Goal: Use online tool/utility: Use online tool/utility

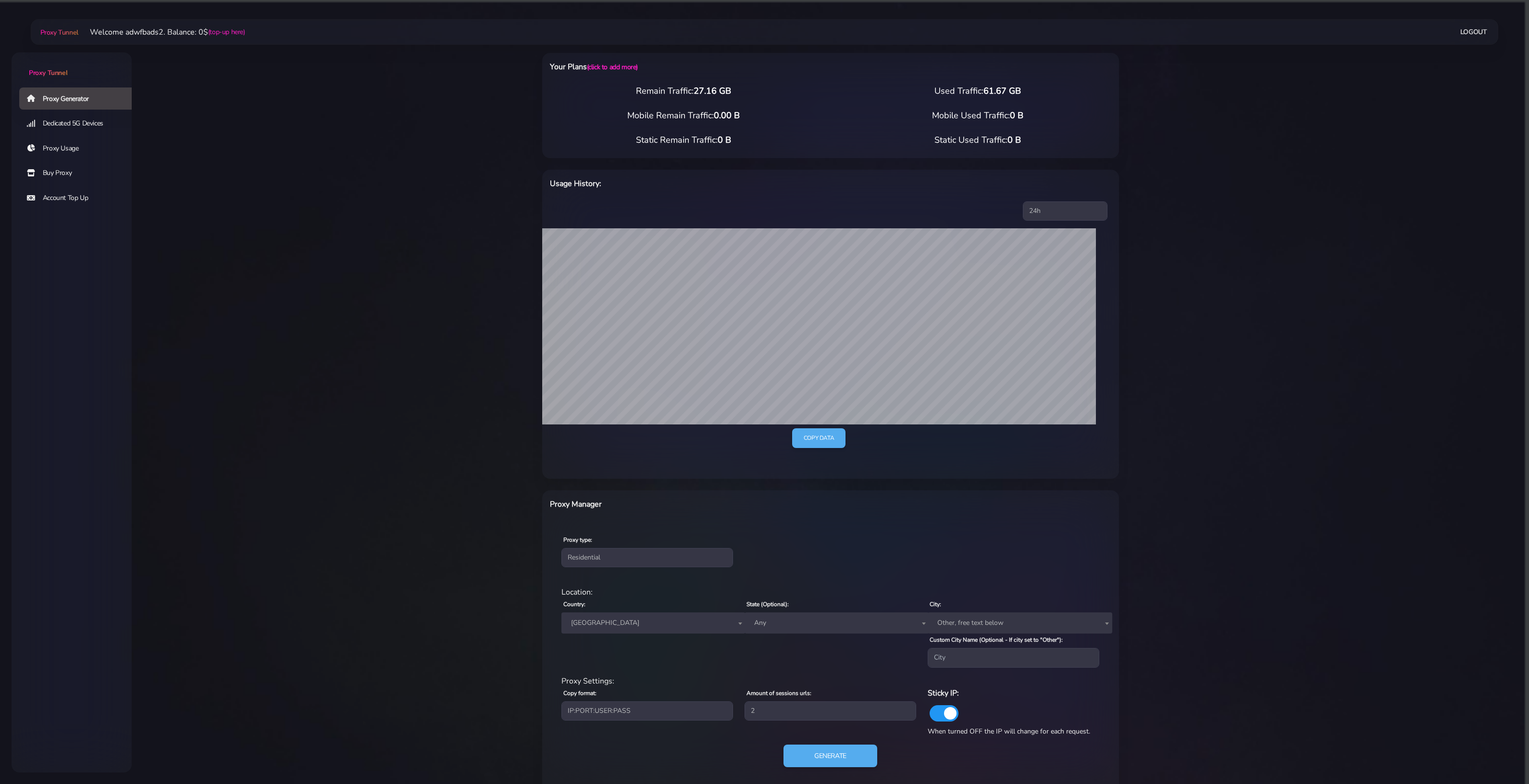
select select "NZ"
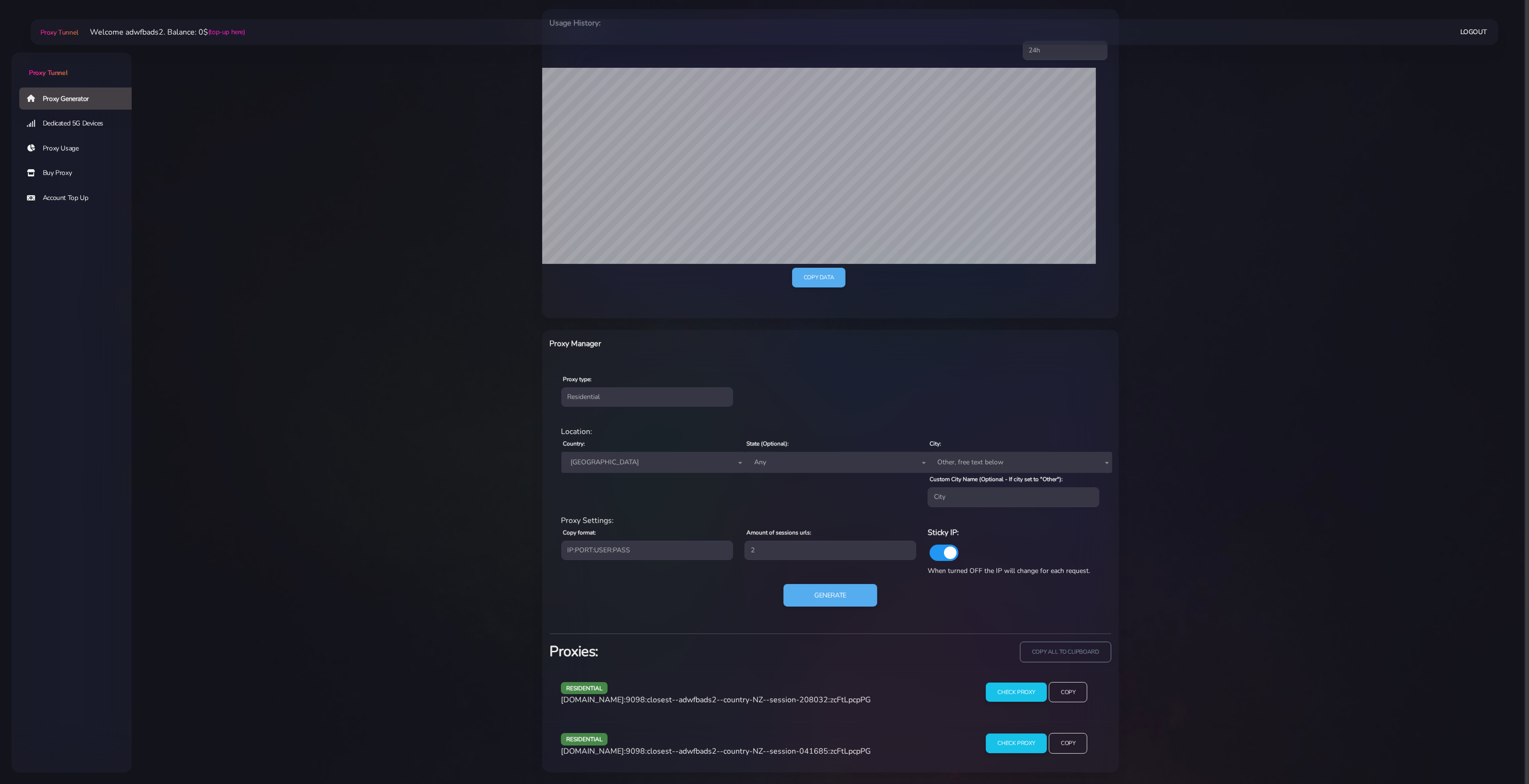
click at [642, 465] on span "[GEOGRAPHIC_DATA]" at bounding box center [653, 462] width 173 height 14
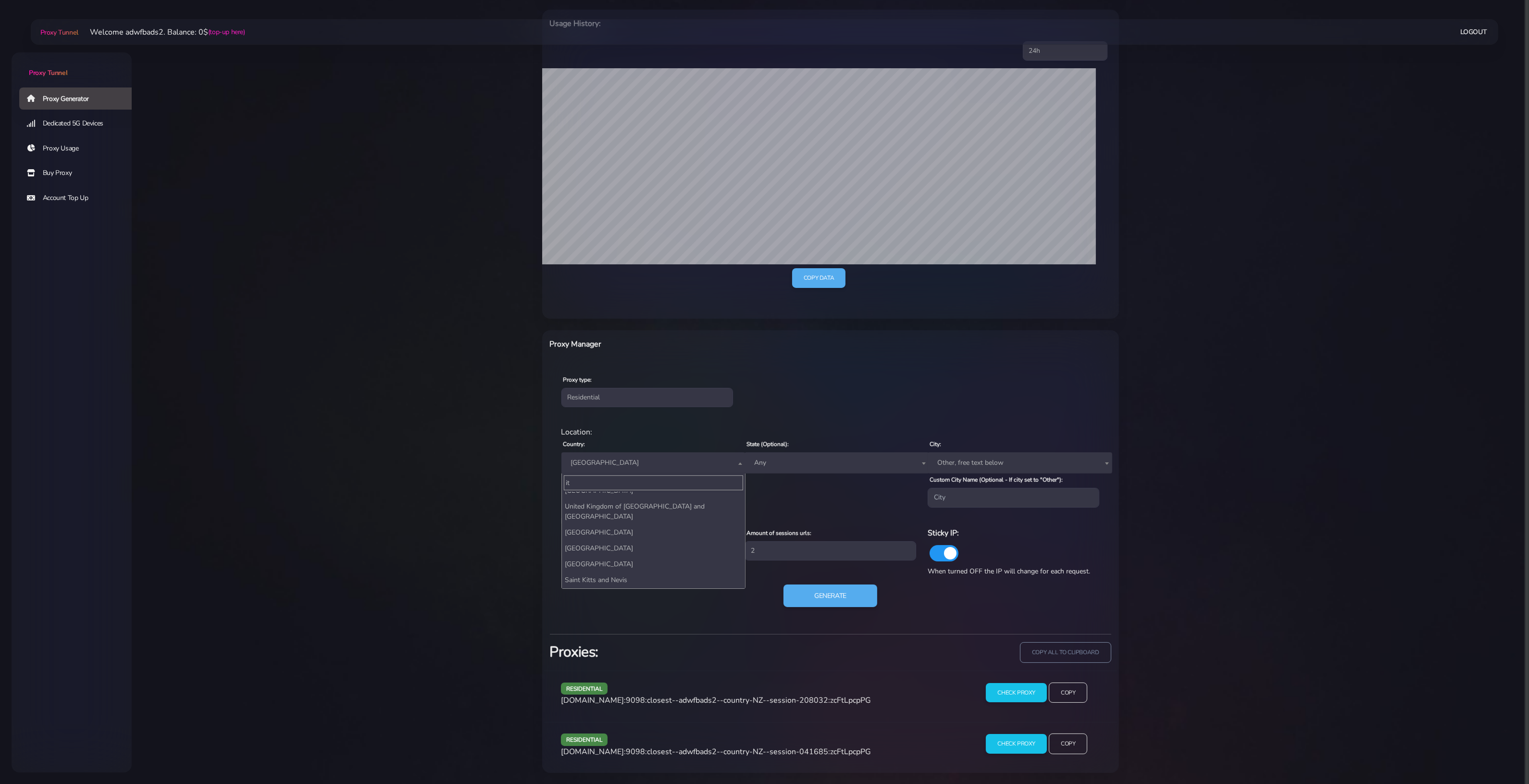
scroll to position [26, 0]
type input "it"
select select "IT"
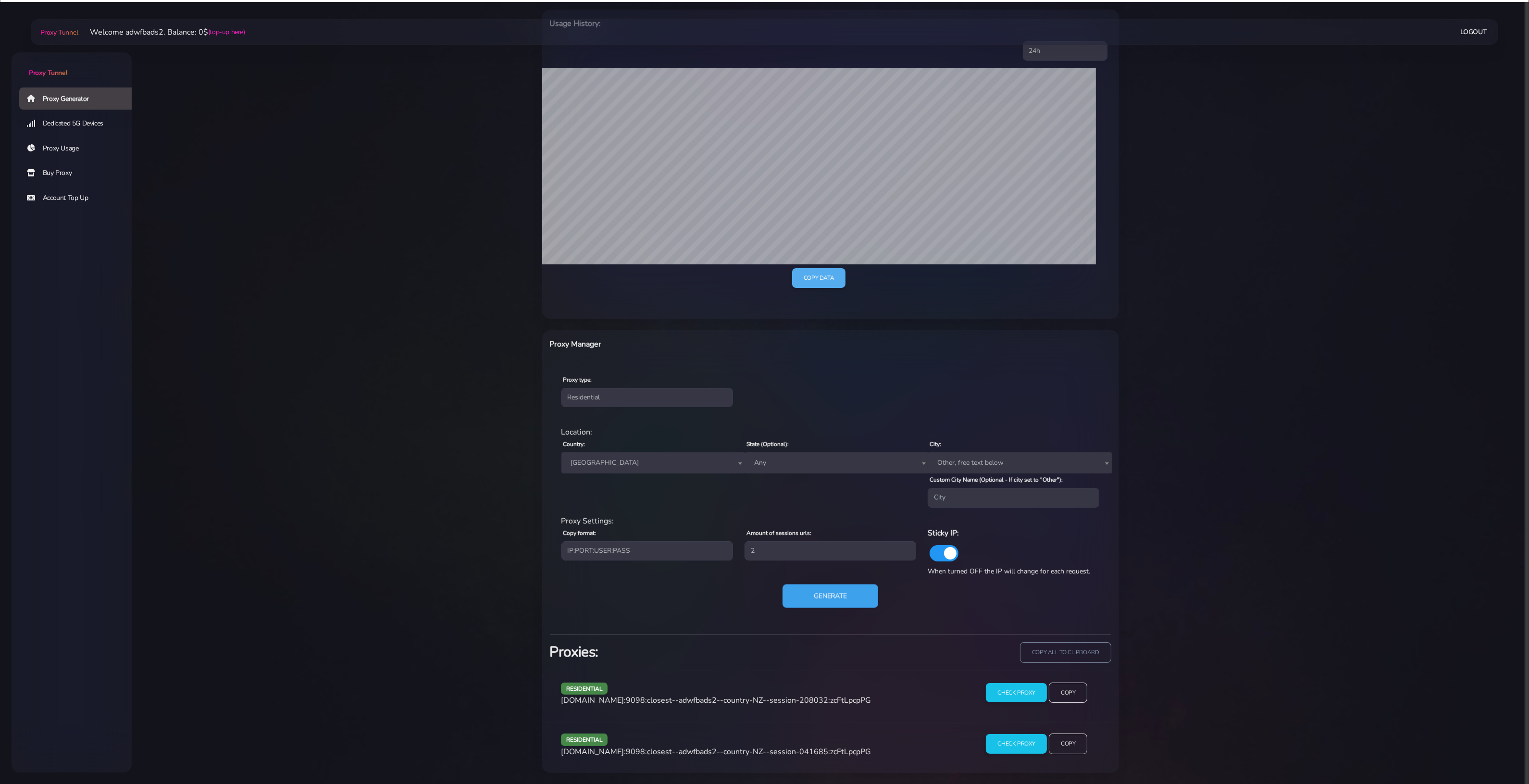
click at [820, 596] on button "Generate" at bounding box center [830, 596] width 96 height 24
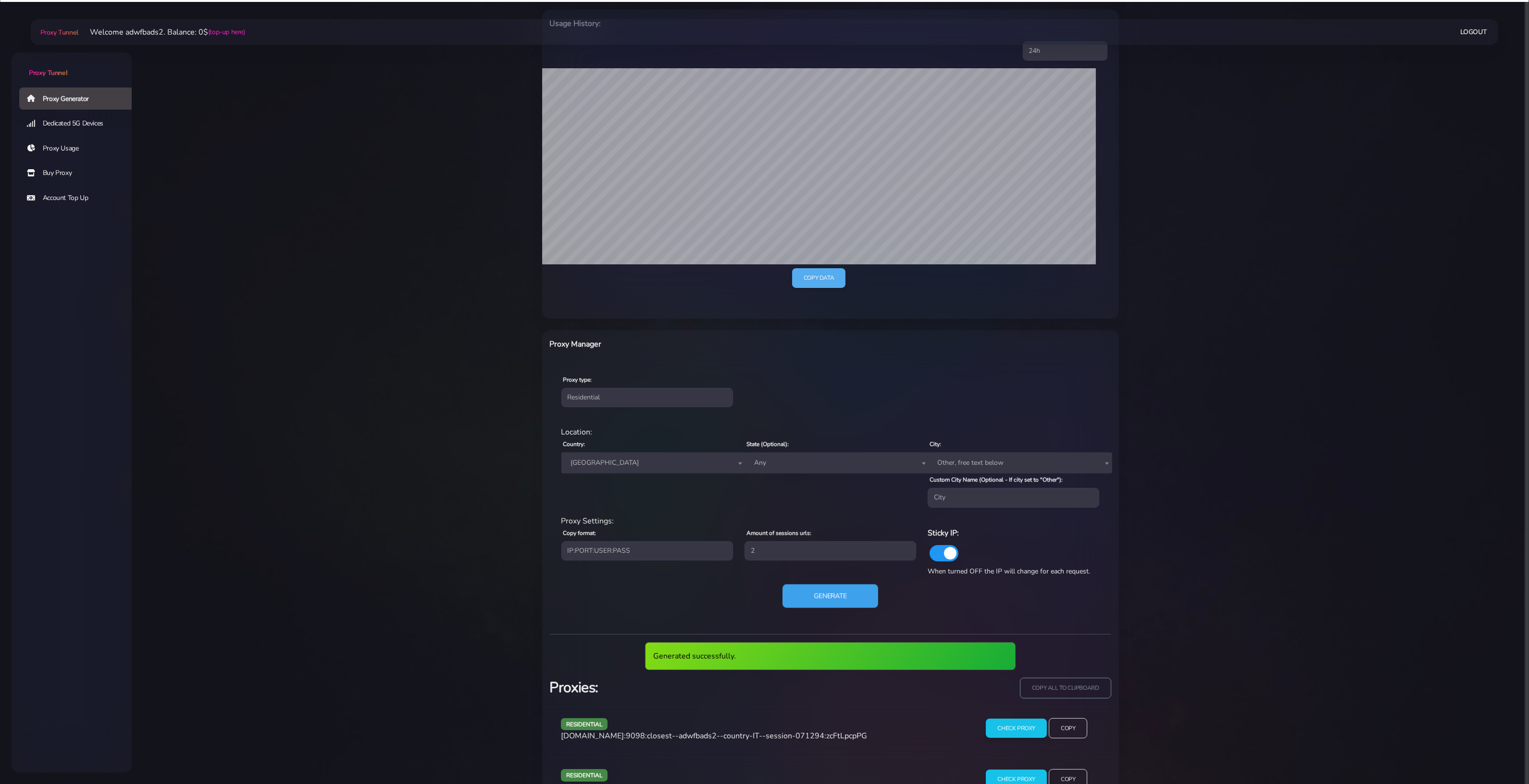
click at [814, 600] on button "Generate" at bounding box center [830, 596] width 96 height 24
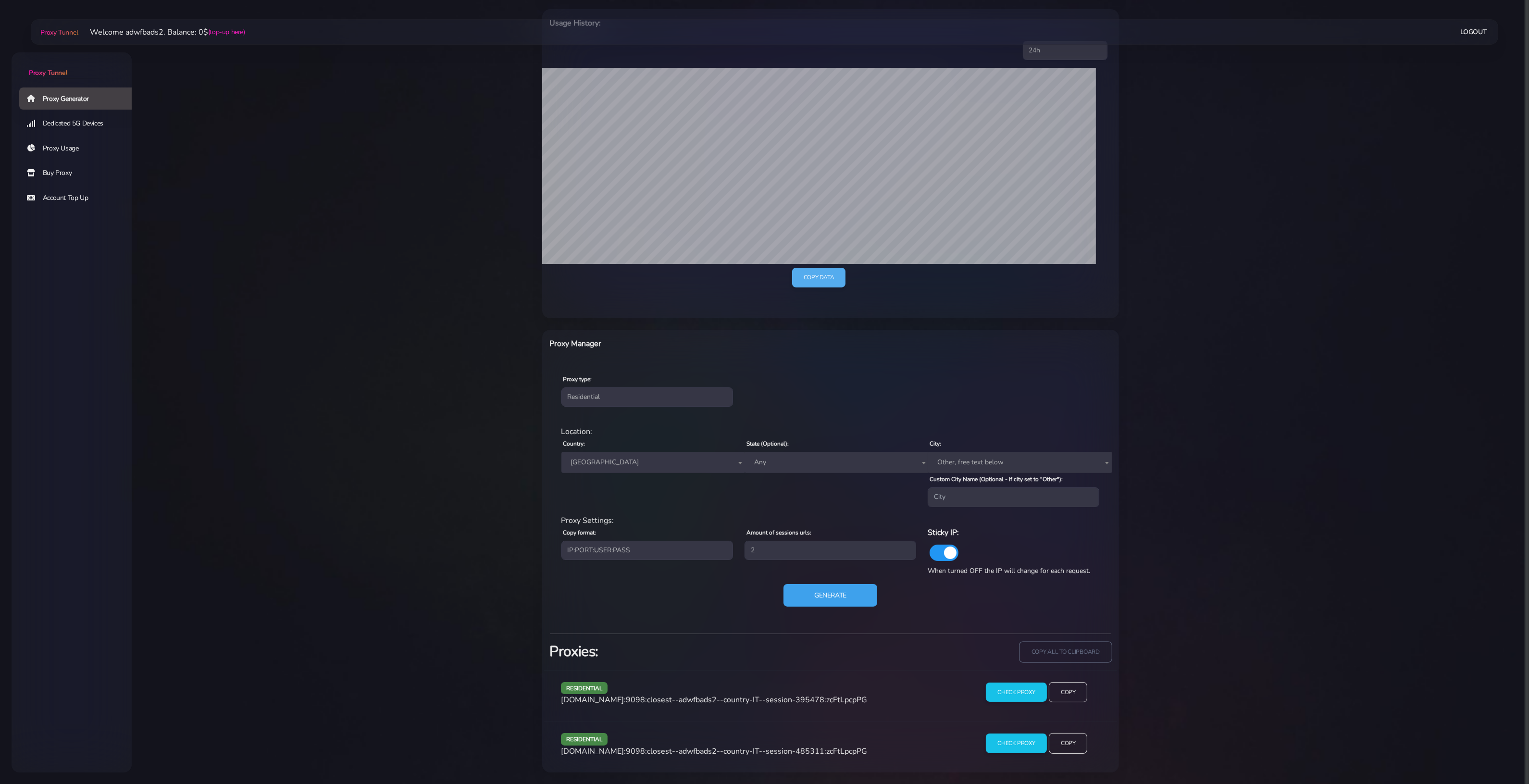
scroll to position [162, 0]
click at [1085, 655] on input "copy all to clipboard" at bounding box center [1066, 652] width 93 height 21
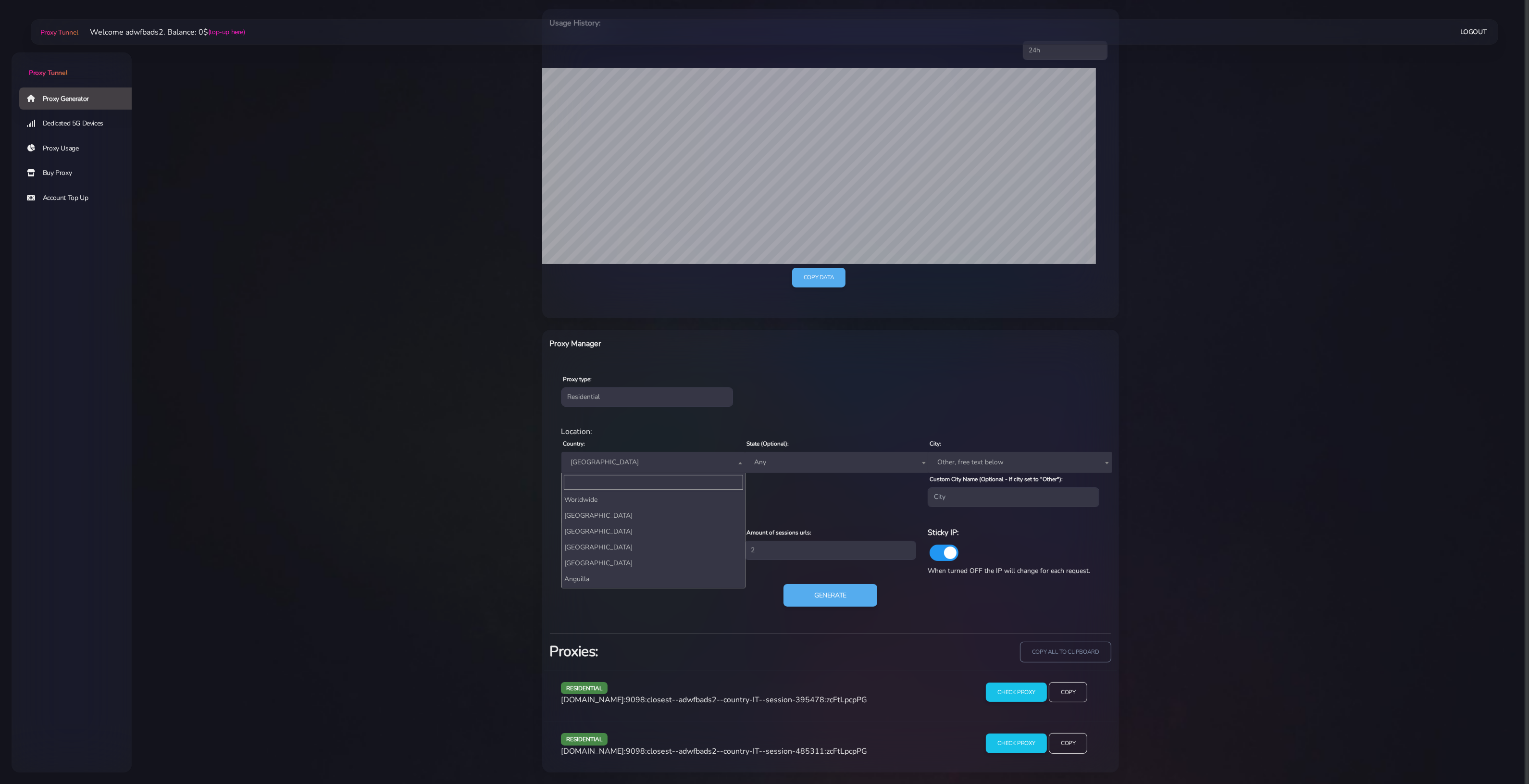
click at [583, 456] on span "[GEOGRAPHIC_DATA]" at bounding box center [653, 462] width 173 height 14
type input "bel"
select select "BE"
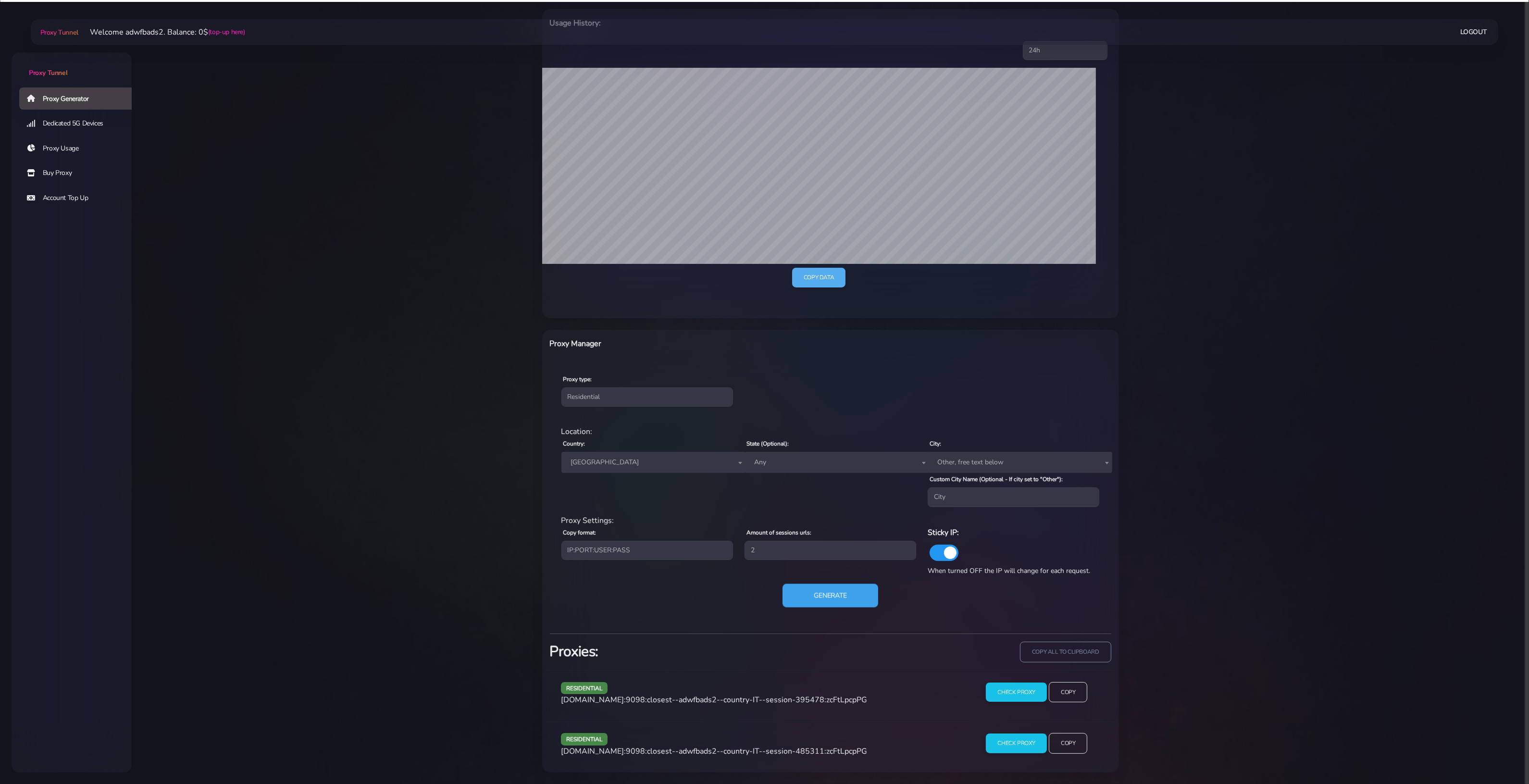
click at [811, 590] on button "Generate" at bounding box center [830, 596] width 96 height 24
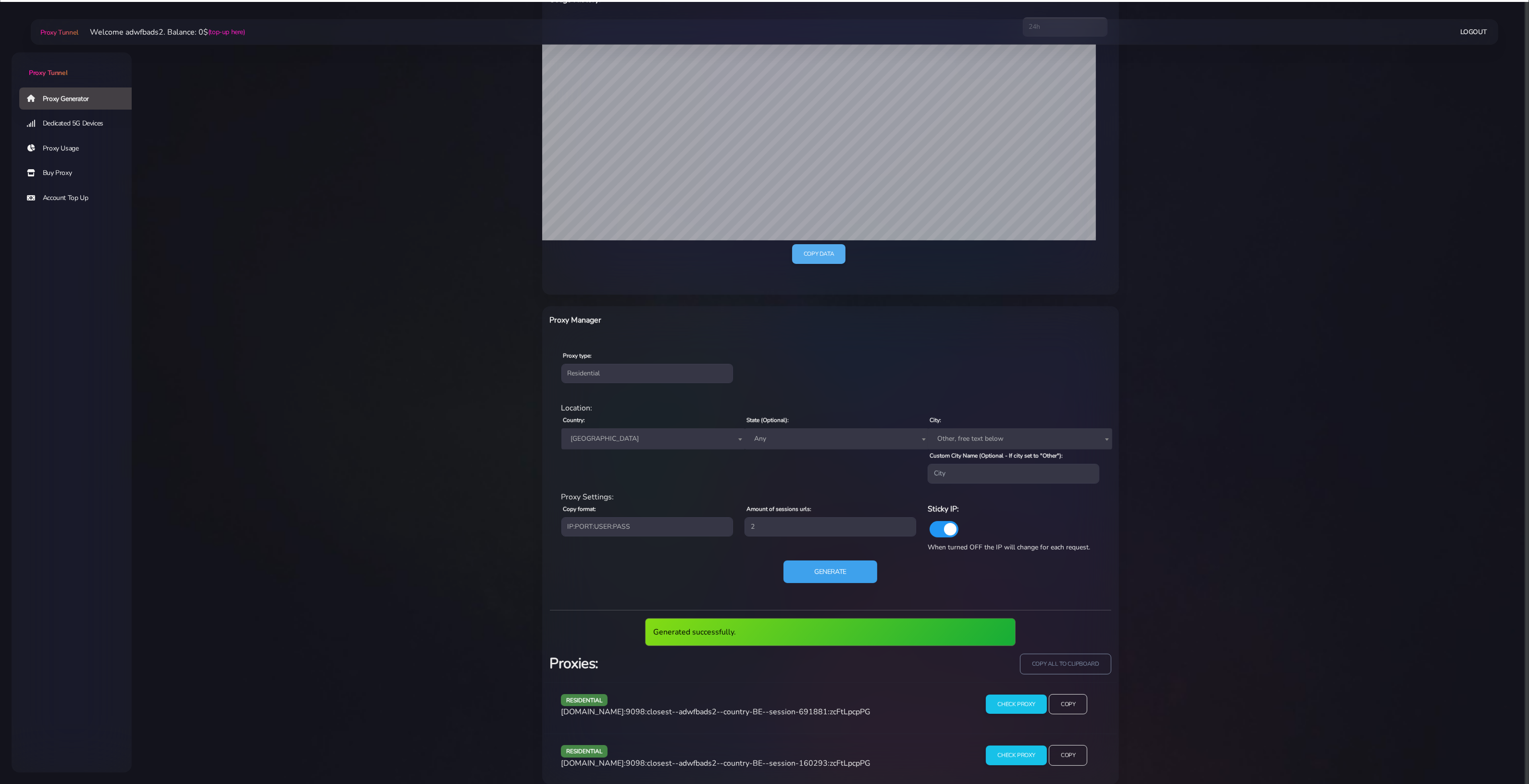
scroll to position [197, 0]
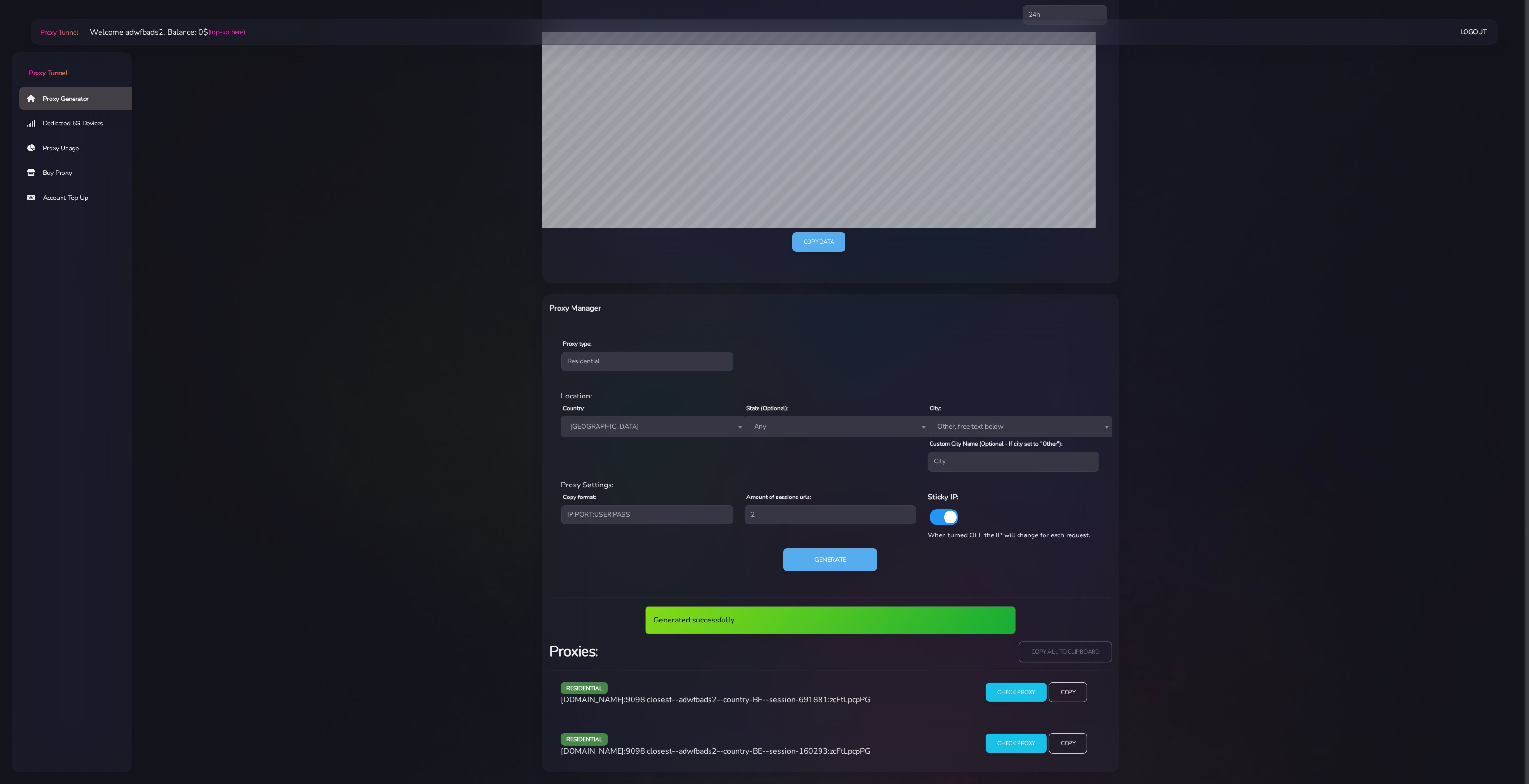
click at [1078, 660] on input "copy all to clipboard" at bounding box center [1066, 652] width 93 height 21
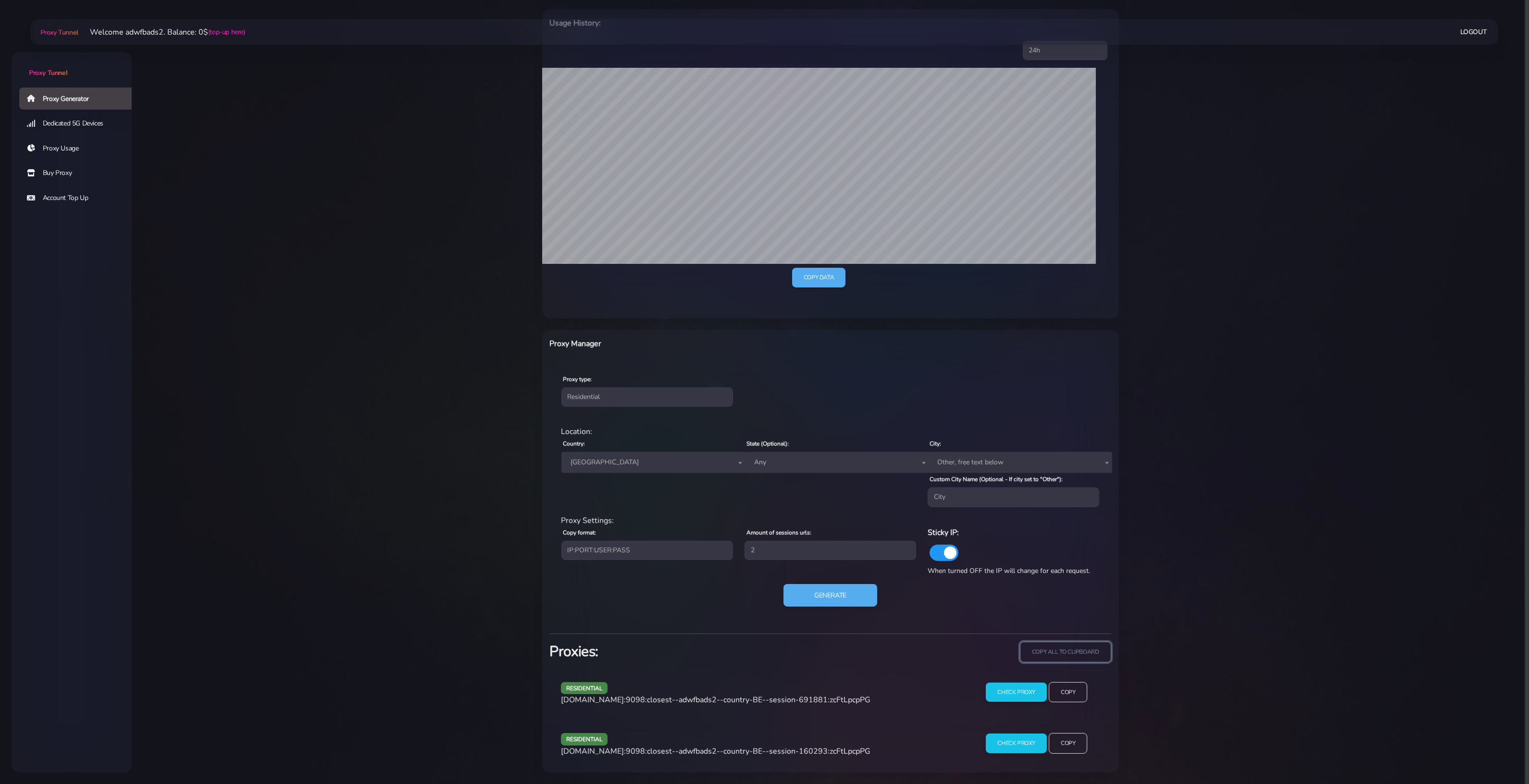
scroll to position [162, 0]
